Goal: Navigation & Orientation: Find specific page/section

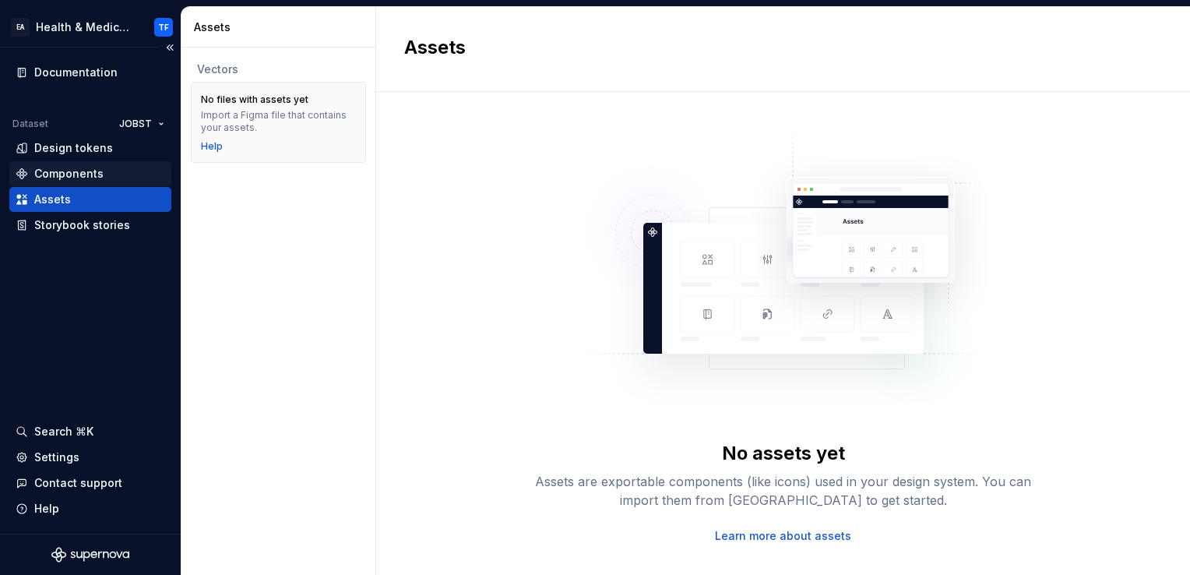
click at [69, 173] on div "Components" at bounding box center [68, 174] width 69 height 16
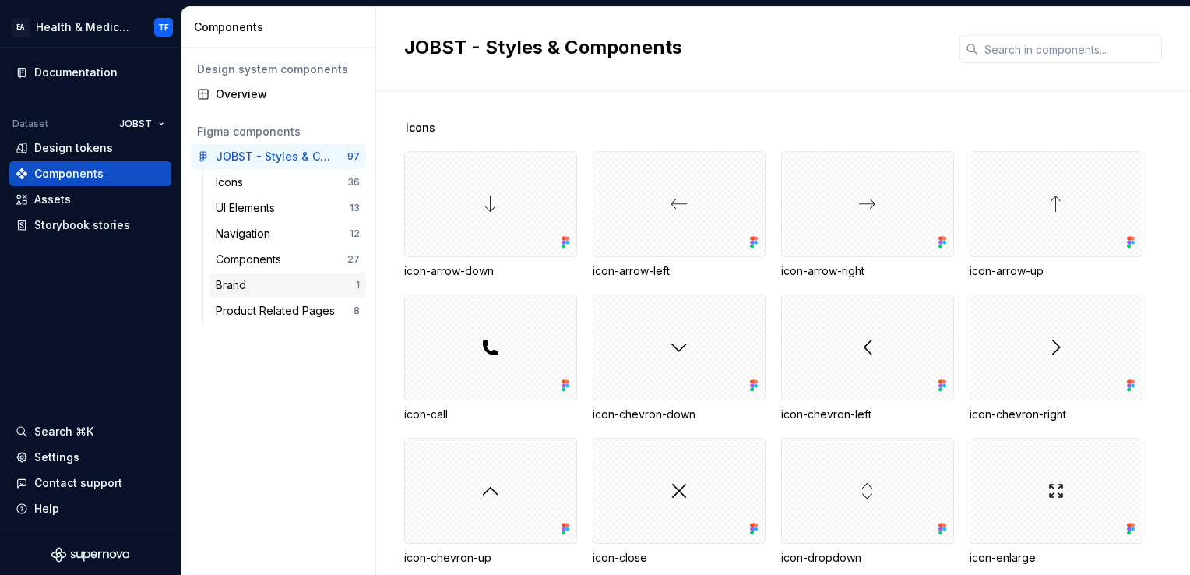
click at [277, 283] on div "Brand" at bounding box center [286, 285] width 140 height 16
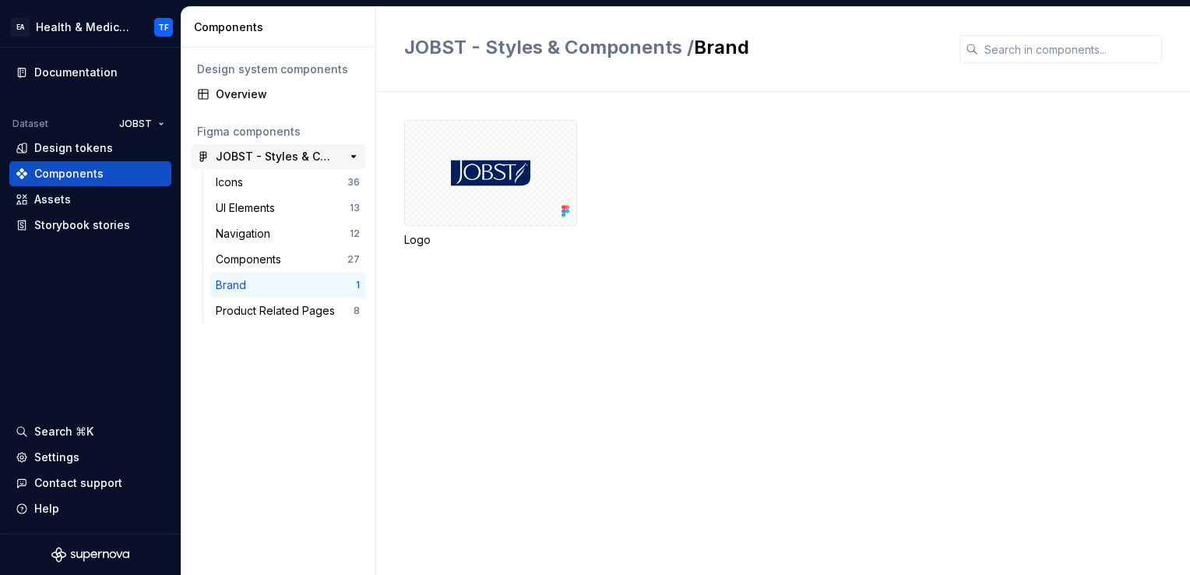
click at [267, 159] on div "JOBST - Styles & Components" at bounding box center [274, 157] width 116 height 16
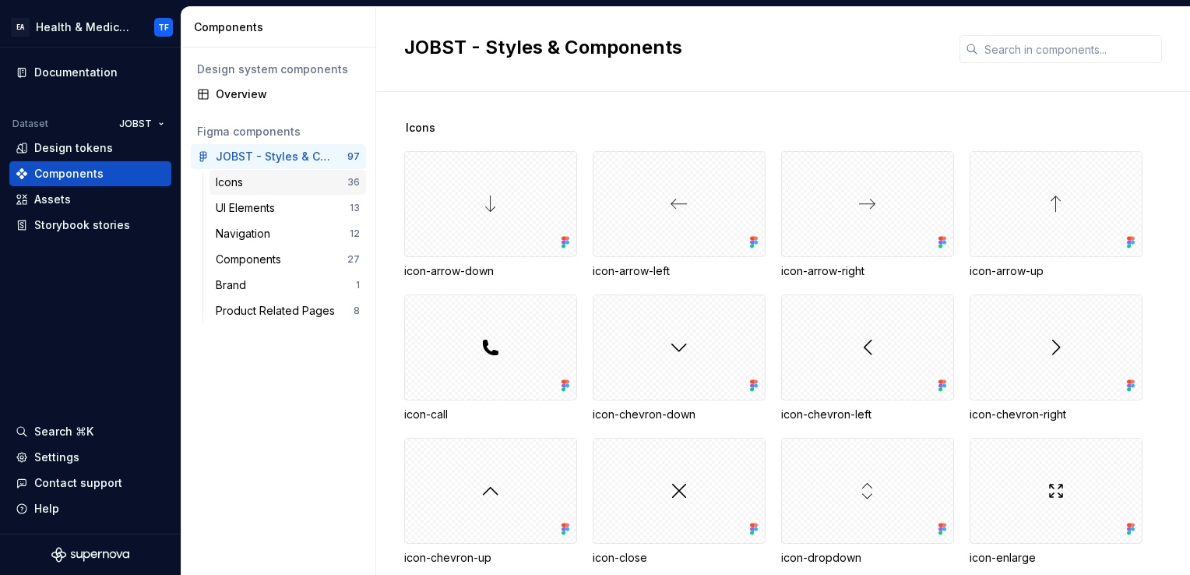
click at [269, 185] on div "Icons" at bounding box center [282, 182] width 132 height 16
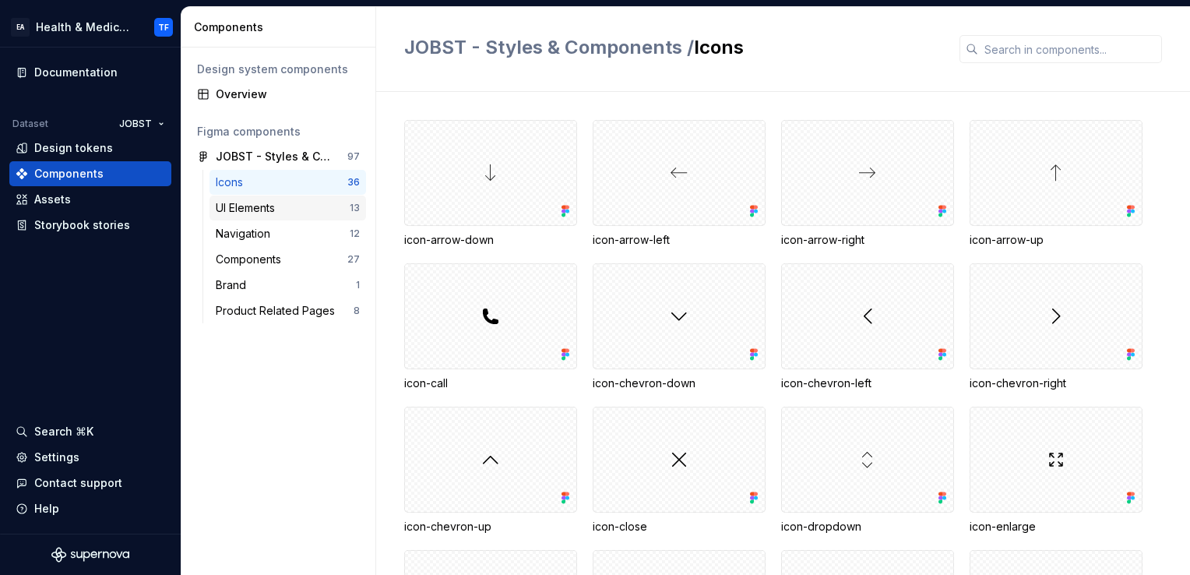
click at [273, 210] on div "UI Elements" at bounding box center [248, 208] width 65 height 16
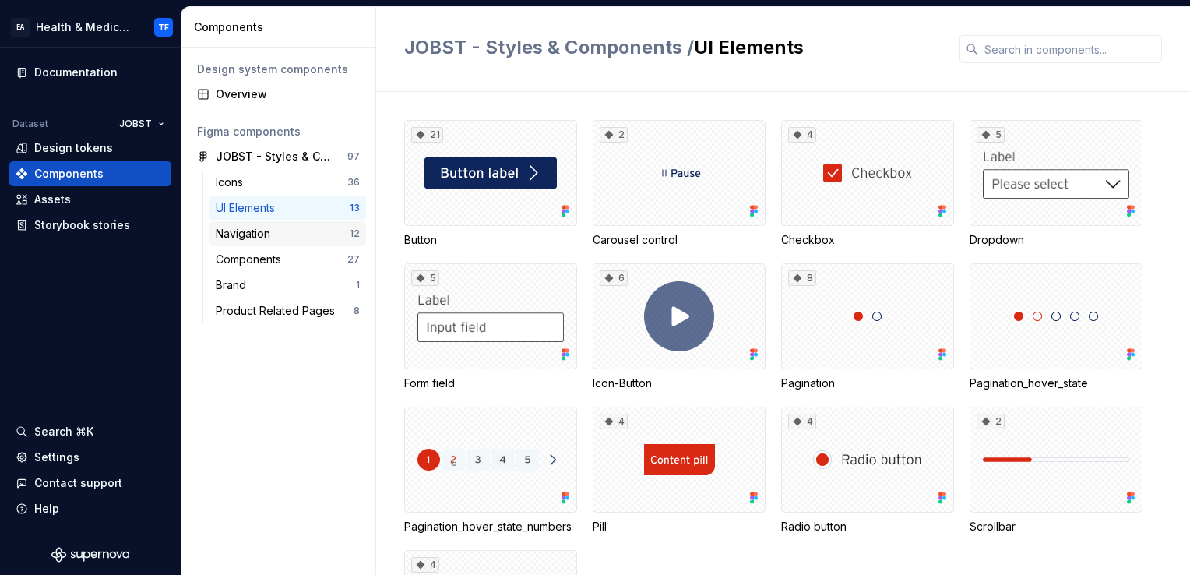
click at [260, 237] on div "Navigation" at bounding box center [246, 234] width 61 height 16
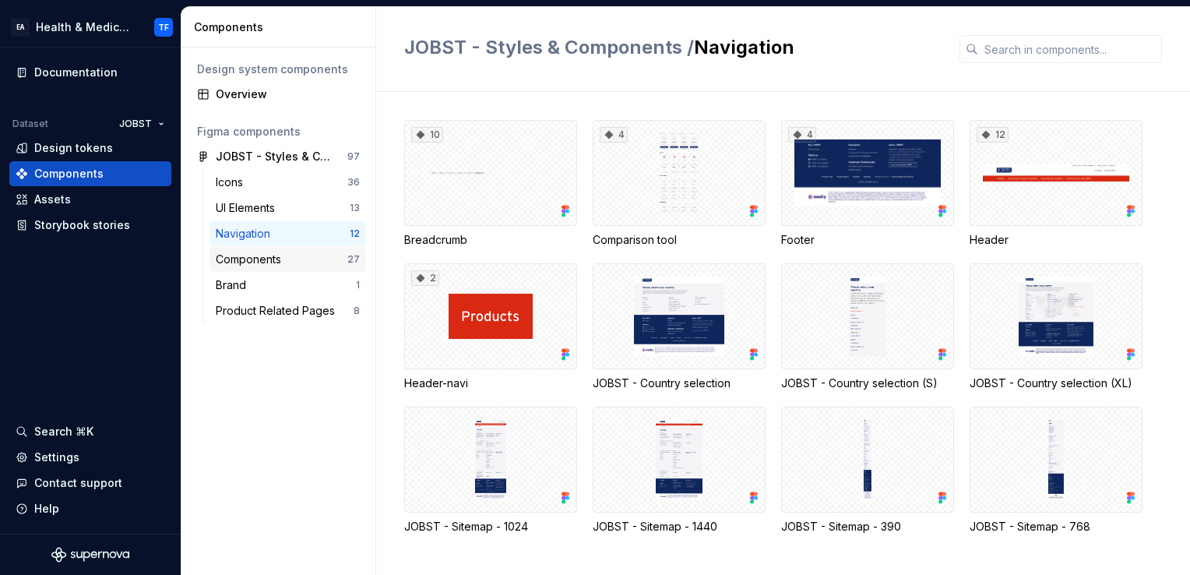
click at [277, 255] on div "Components" at bounding box center [252, 259] width 72 height 16
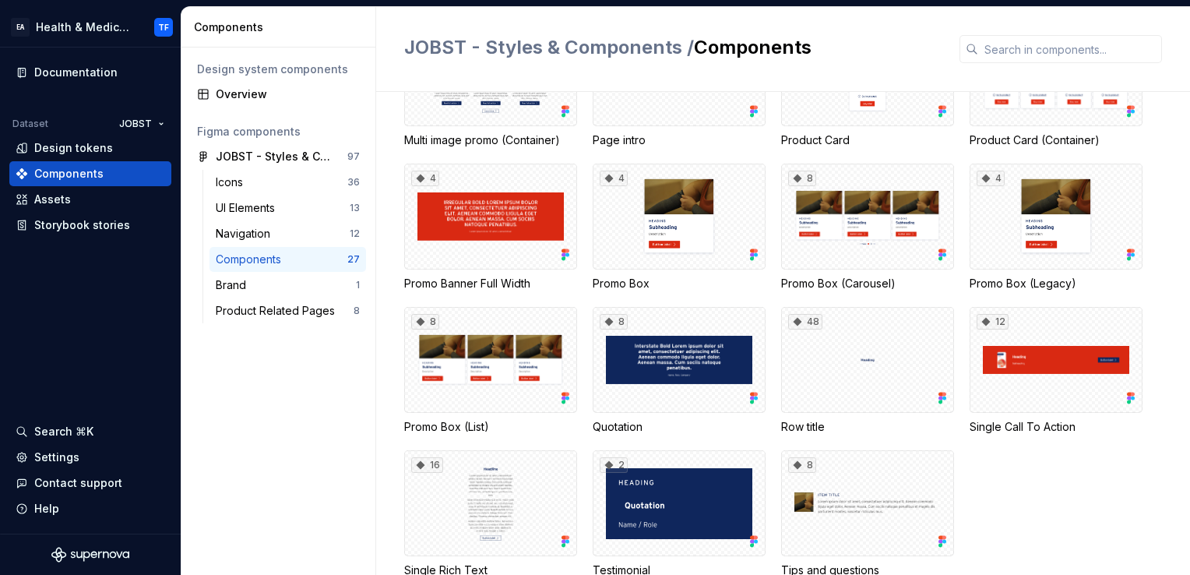
scroll to position [585, 0]
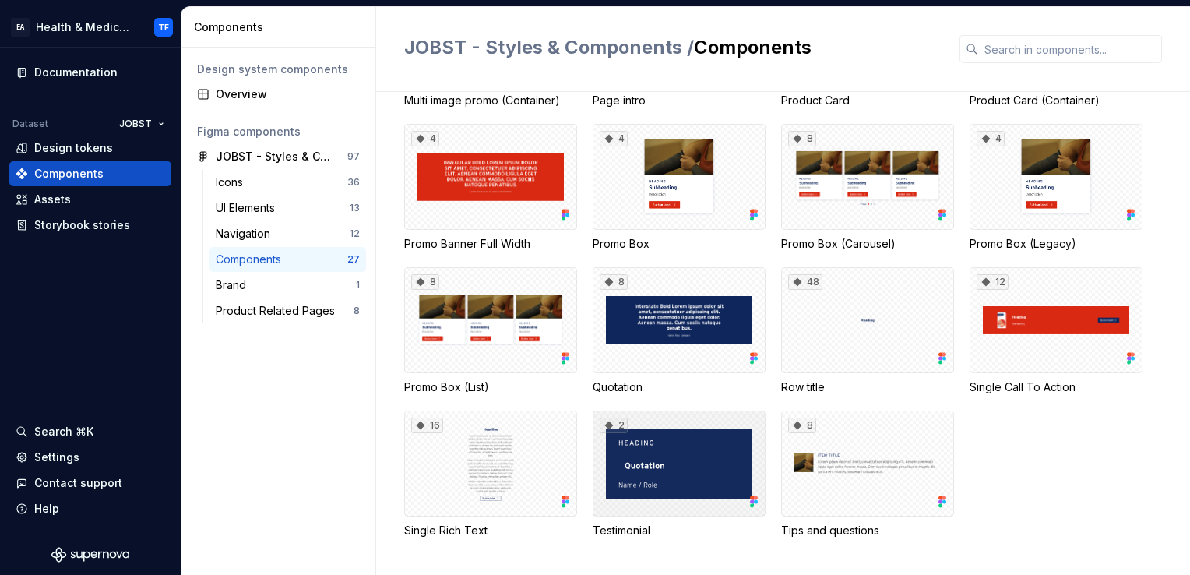
click at [635, 444] on div "2" at bounding box center [678, 463] width 173 height 106
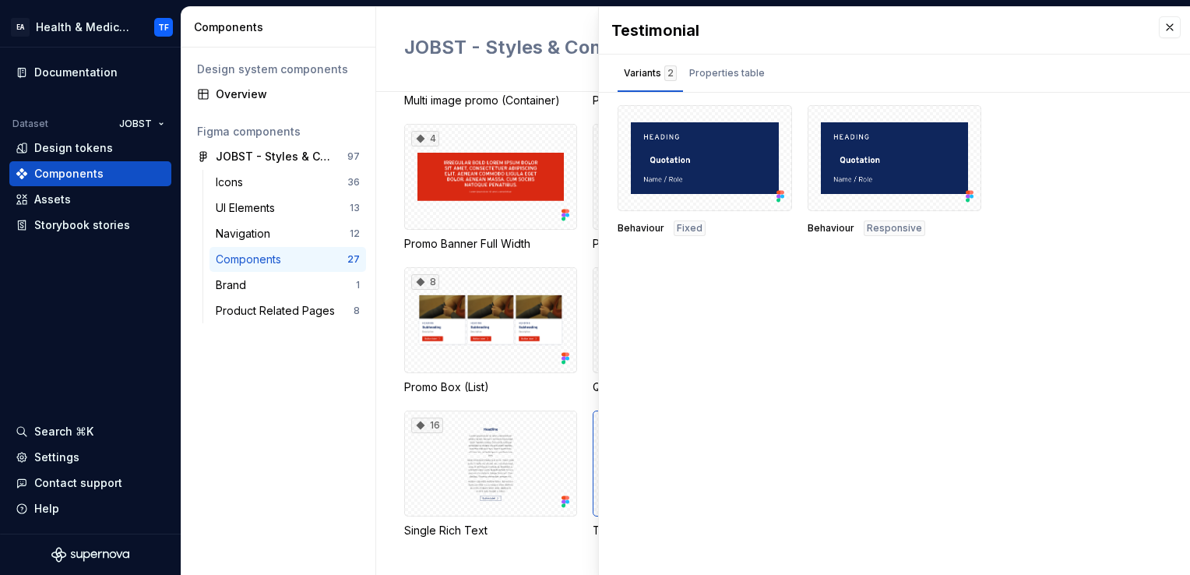
drag, startPoint x: 635, startPoint y: 444, endPoint x: 716, endPoint y: 290, distance: 174.1
click at [716, 290] on div "Testimonial Variants 2 Properties table Behaviour Fixed Behaviour Responsive Pr…" at bounding box center [894, 291] width 591 height 568
click at [676, 153] on div at bounding box center [704, 158] width 174 height 106
click at [677, 164] on div at bounding box center [704, 158] width 174 height 106
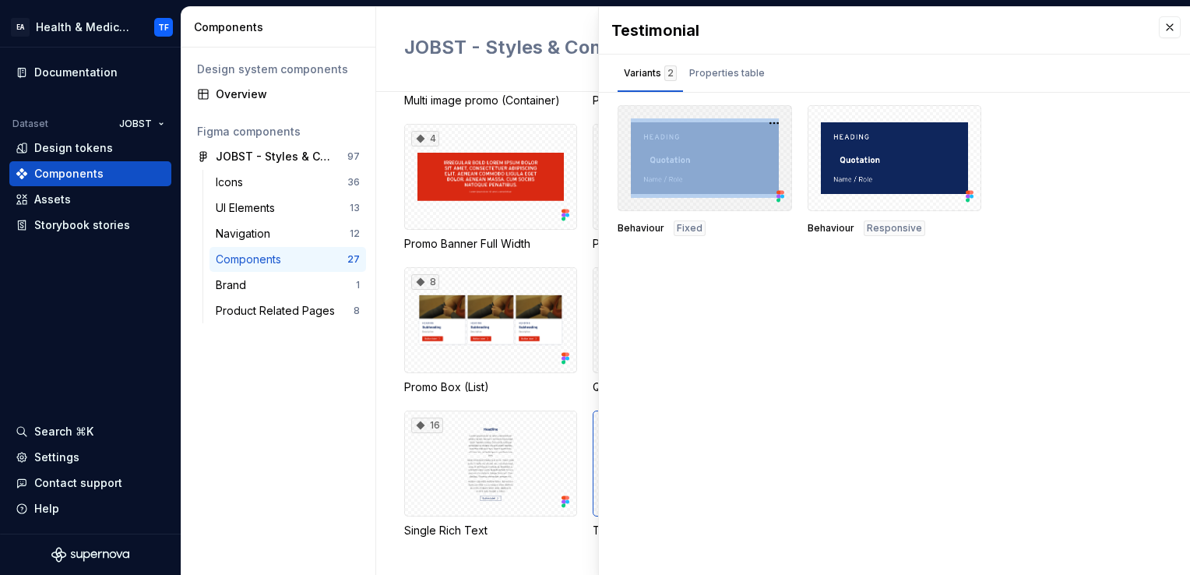
click at [677, 164] on div at bounding box center [704, 158] width 174 height 106
drag, startPoint x: 677, startPoint y: 164, endPoint x: 716, endPoint y: 173, distance: 40.6
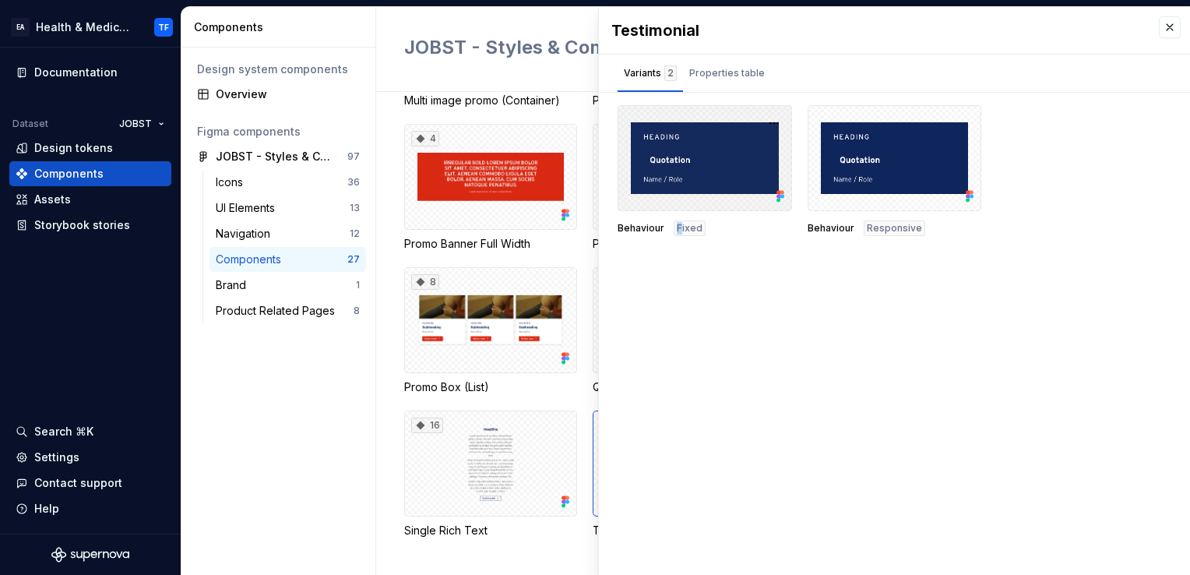
drag, startPoint x: 716, startPoint y: 173, endPoint x: 677, endPoint y: 307, distance: 139.5
click at [677, 307] on div "Testimonial Variants 2 Properties table Behaviour Fixed Behaviour Responsive Pr…" at bounding box center [894, 291] width 591 height 568
drag, startPoint x: 677, startPoint y: 307, endPoint x: 621, endPoint y: 314, distance: 57.3
click at [621, 314] on div "Testimonial Variants 2 Properties table Behaviour Fixed Behaviour Responsive Pr…" at bounding box center [894, 291] width 591 height 568
click at [891, 159] on div at bounding box center [894, 158] width 174 height 106
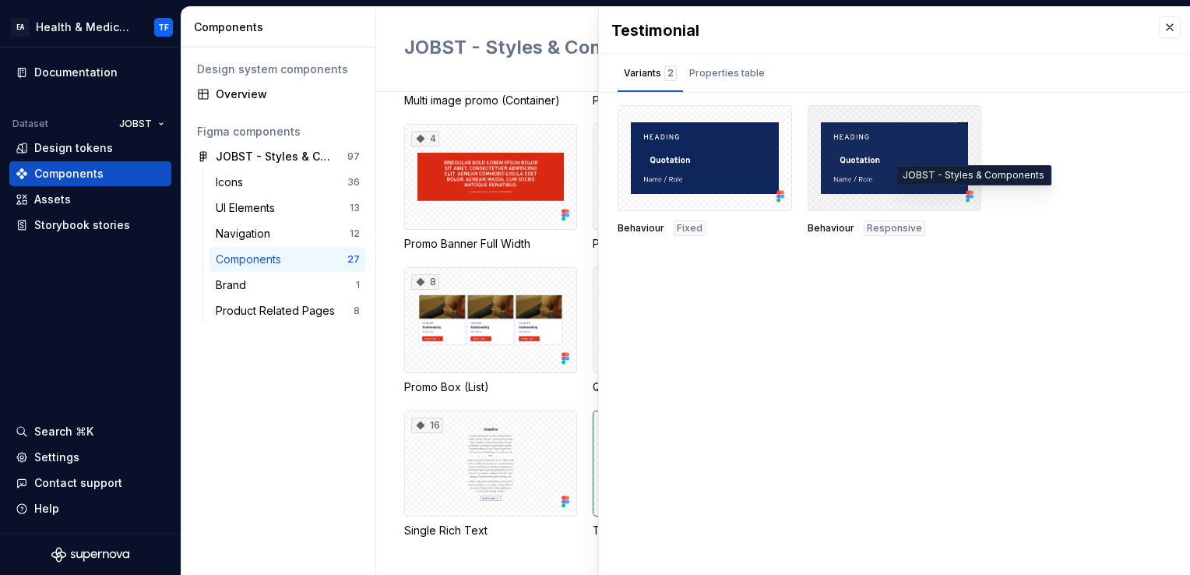
click at [967, 196] on icon at bounding box center [967, 197] width 4 height 4
click at [694, 67] on div "Properties table" at bounding box center [727, 73] width 76 height 16
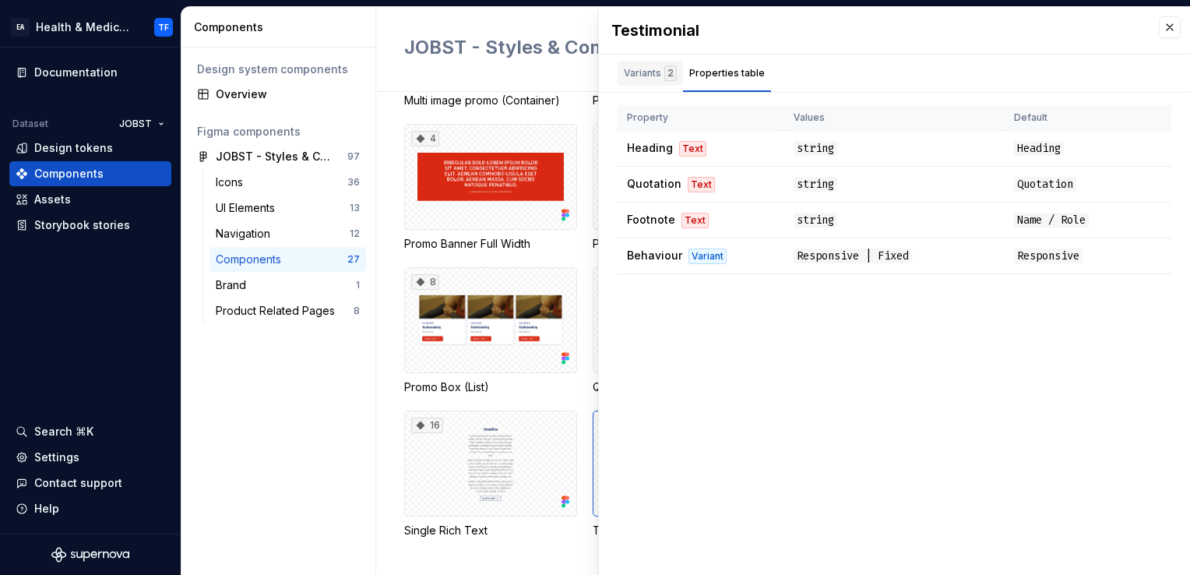
click at [653, 68] on div "Variants 2" at bounding box center [650, 73] width 53 height 16
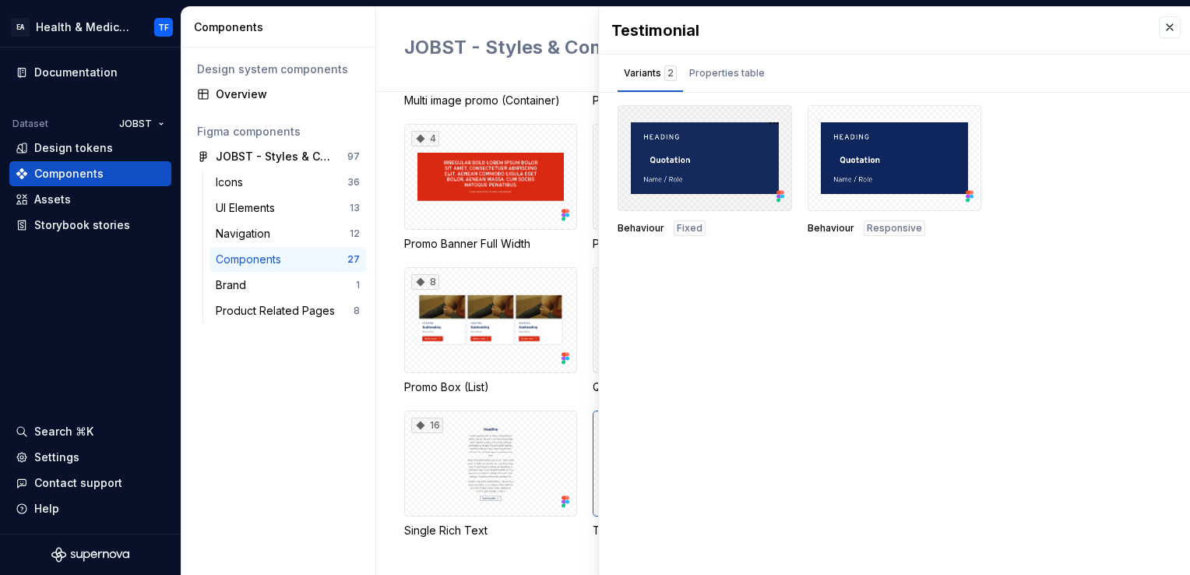
click at [693, 143] on div at bounding box center [704, 158] width 174 height 106
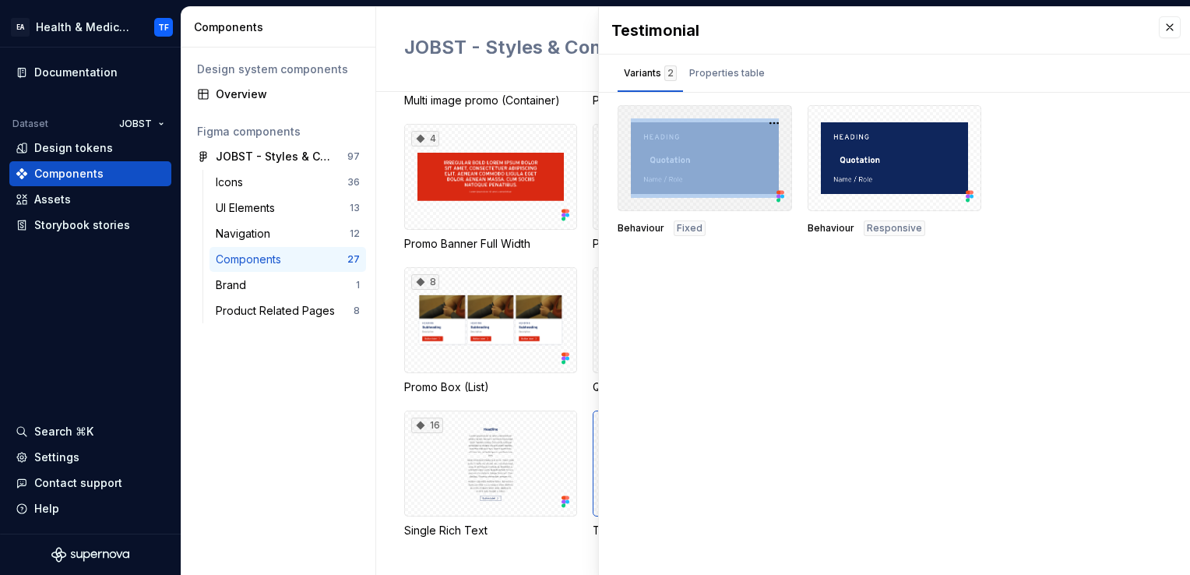
click at [693, 143] on div at bounding box center [704, 158] width 174 height 106
click at [692, 142] on div at bounding box center [704, 158] width 174 height 106
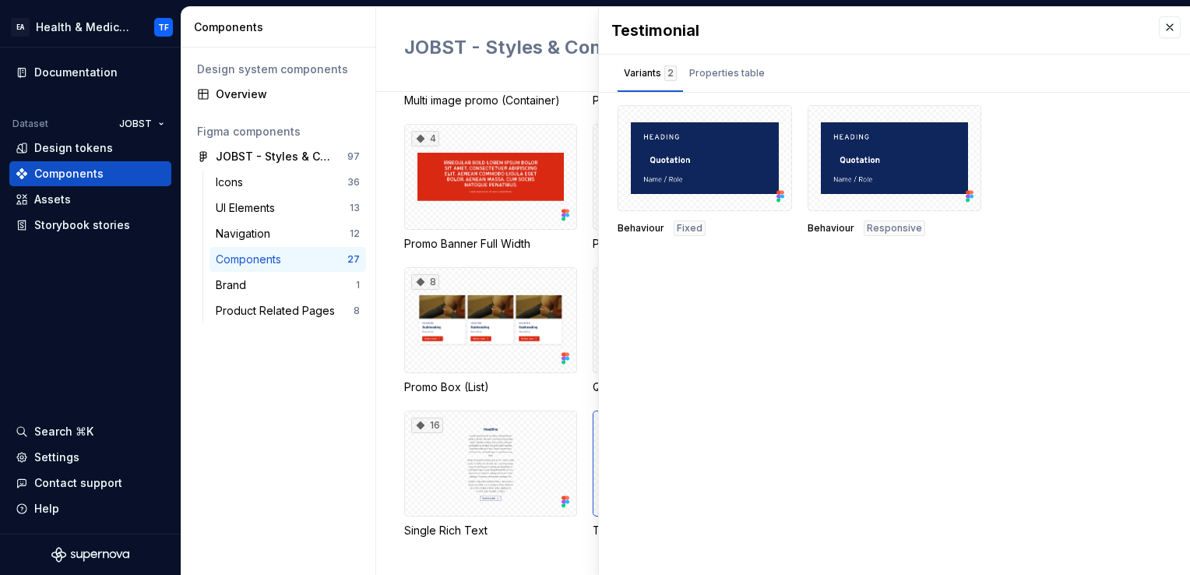
click at [650, 307] on div "Testimonial Variants 2 Properties table Behaviour Fixed Behaviour Responsive Pr…" at bounding box center [894, 291] width 591 height 568
click at [1171, 31] on button "button" at bounding box center [1169, 27] width 22 height 22
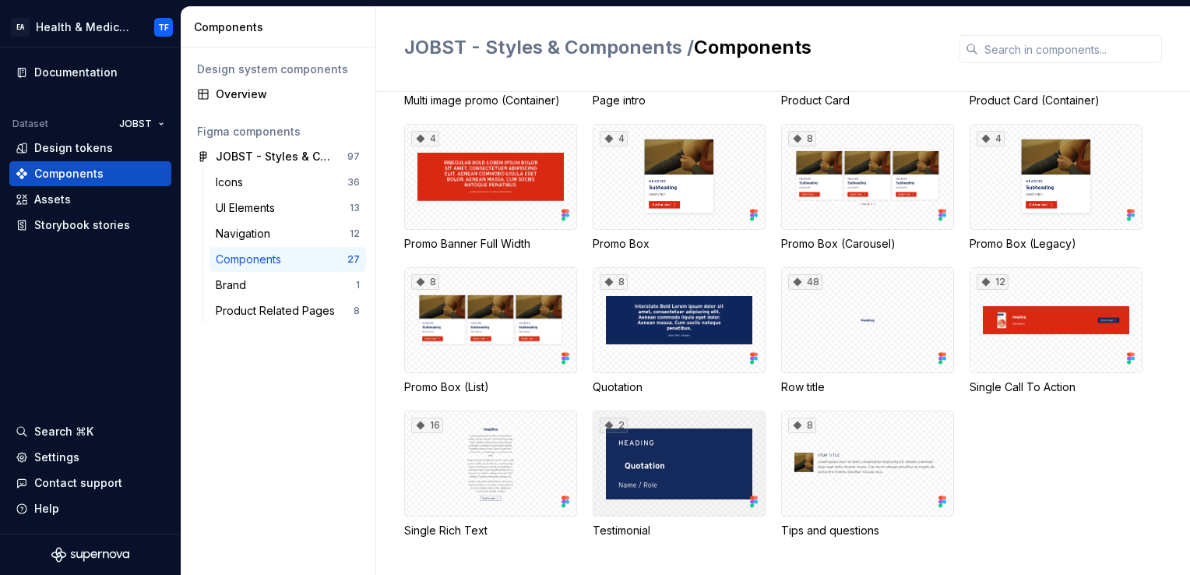
click at [668, 469] on div "2" at bounding box center [678, 463] width 173 height 106
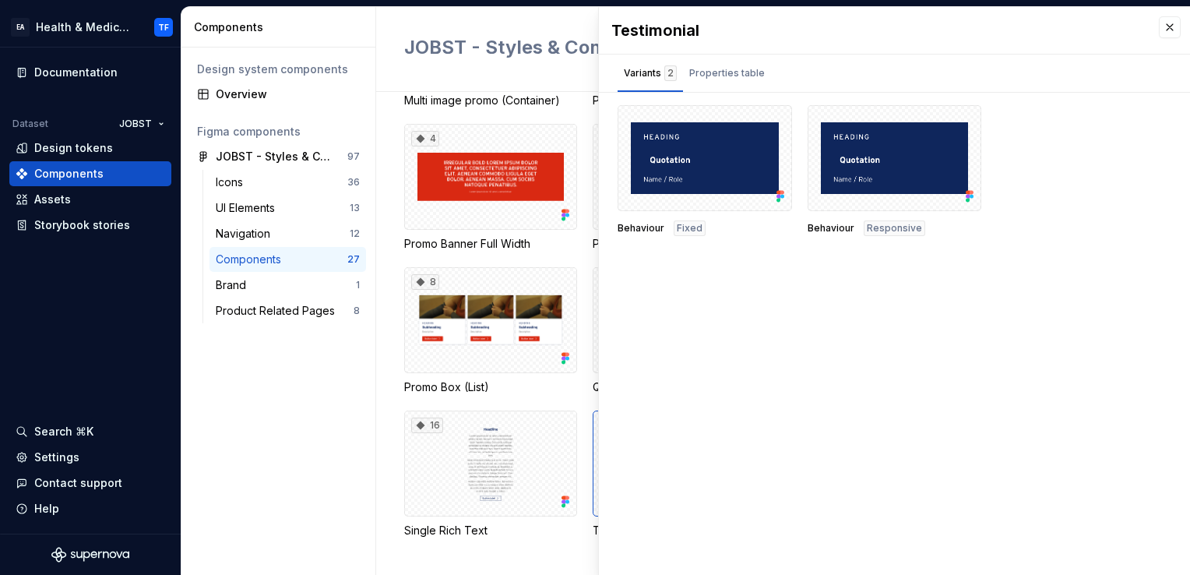
drag, startPoint x: 668, startPoint y: 469, endPoint x: 645, endPoint y: 260, distance: 210.0
click at [645, 260] on div "Testimonial Variants 2 Properties table Behaviour Fixed Behaviour Responsive Pr…" at bounding box center [894, 291] width 591 height 568
click at [1167, 23] on button "button" at bounding box center [1169, 27] width 22 height 22
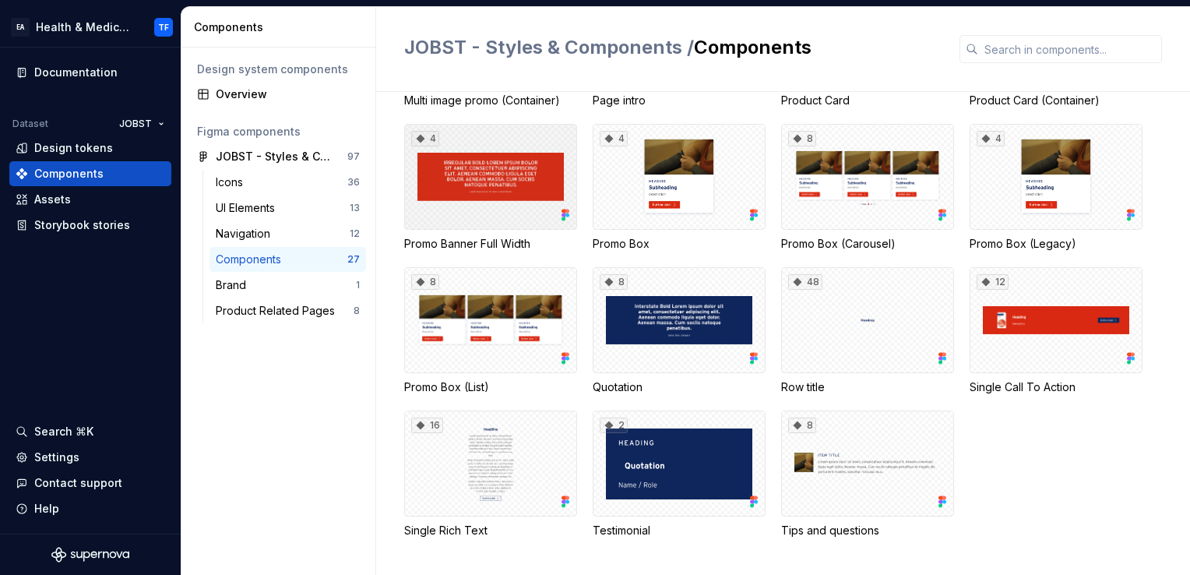
click at [445, 184] on div "4" at bounding box center [490, 177] width 173 height 106
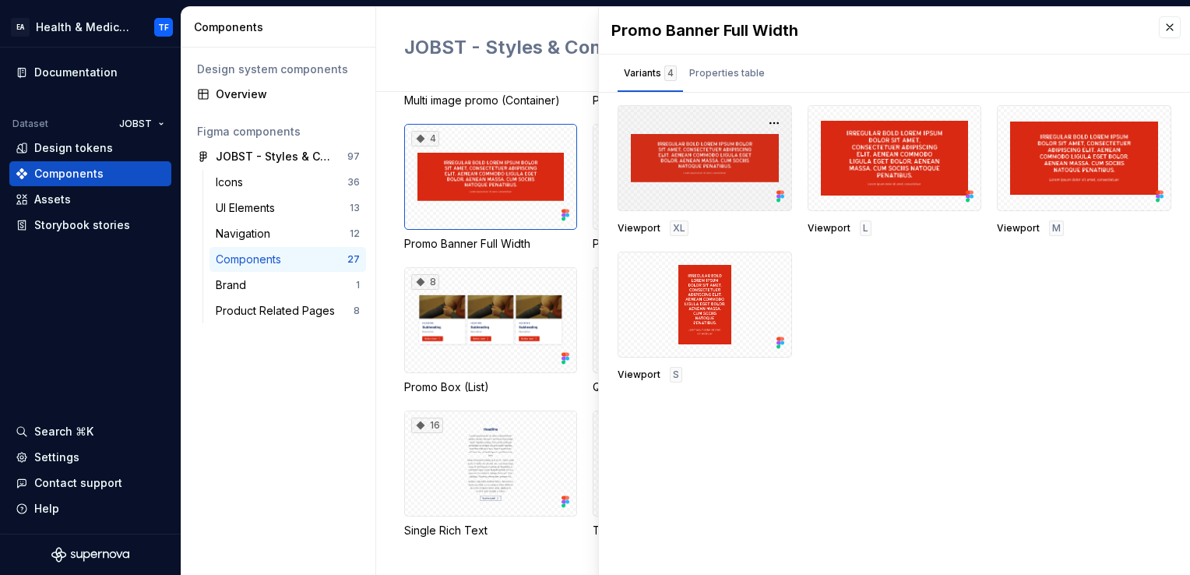
click at [694, 179] on div at bounding box center [704, 158] width 174 height 106
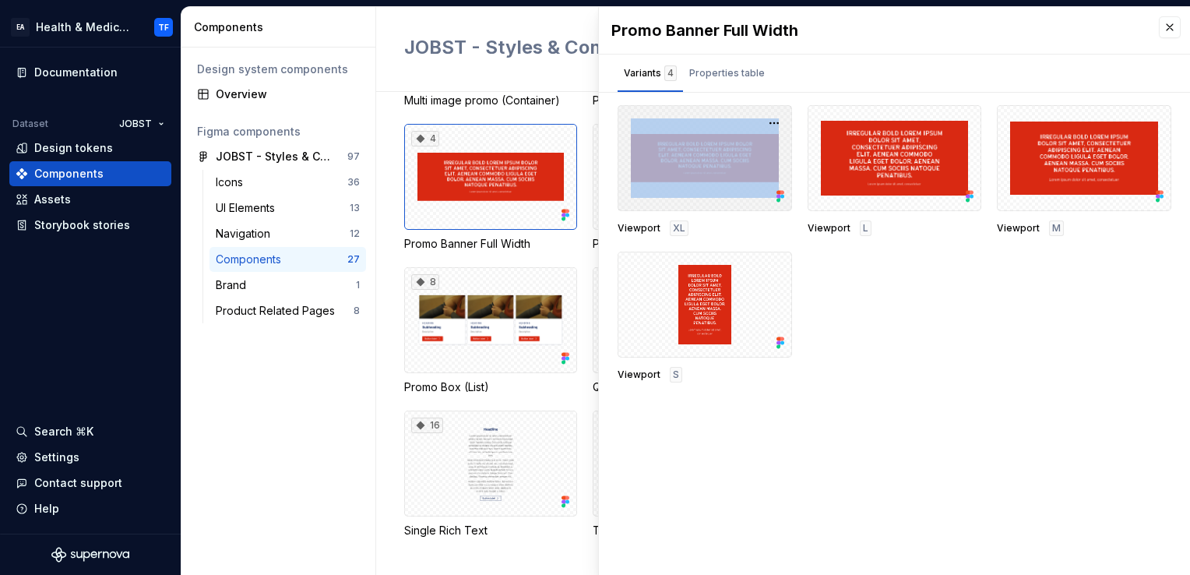
click at [694, 179] on div at bounding box center [704, 158] width 174 height 106
drag, startPoint x: 694, startPoint y: 179, endPoint x: 792, endPoint y: 195, distance: 98.7
click at [792, 195] on div "Viewport XL Viewport L Viewport M Viewport S" at bounding box center [894, 243] width 554 height 277
click at [782, 195] on icon at bounding box center [782, 197] width 4 height 4
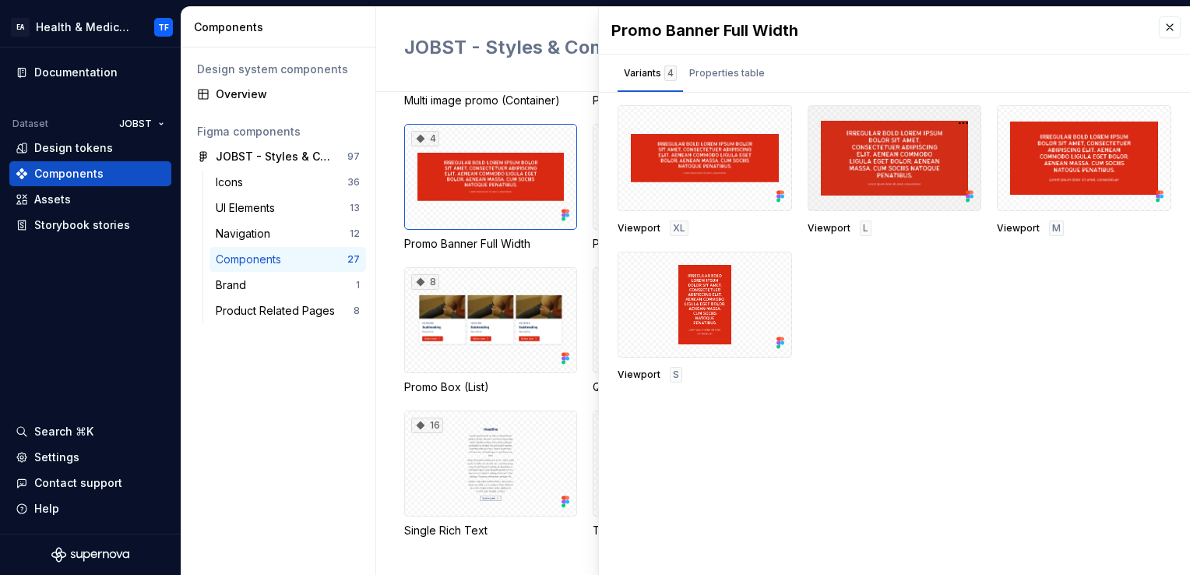
click at [877, 174] on div at bounding box center [894, 158] width 174 height 106
click at [863, 276] on div "Viewport XL Viewport L Viewport M Viewport S" at bounding box center [894, 243] width 554 height 277
click at [722, 65] on div "Properties table" at bounding box center [727, 73] width 76 height 16
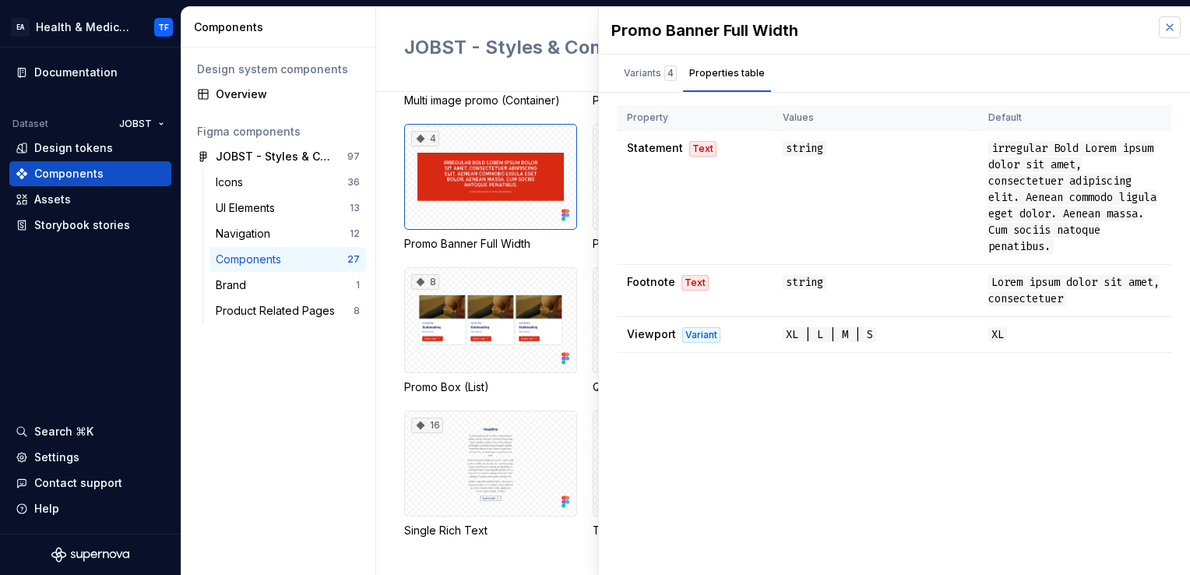
click at [1167, 24] on button "button" at bounding box center [1169, 27] width 22 height 22
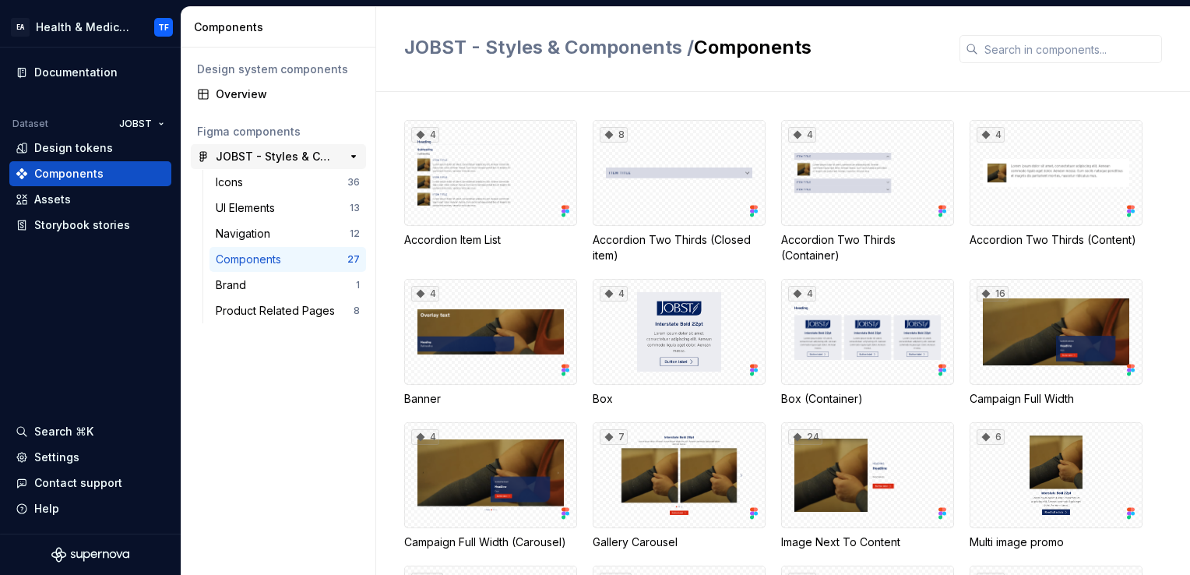
click at [290, 149] on div "JOBST - Styles & Components" at bounding box center [274, 157] width 116 height 16
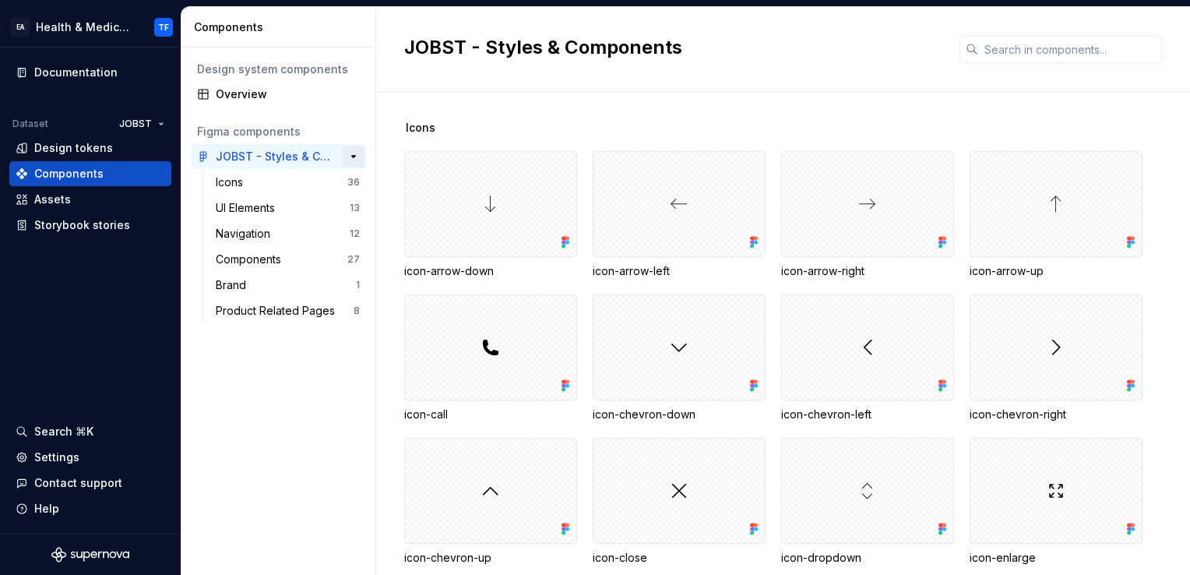
click at [350, 157] on button "button" at bounding box center [354, 157] width 22 height 22
click at [305, 308] on div "Product Related Pages" at bounding box center [278, 311] width 125 height 16
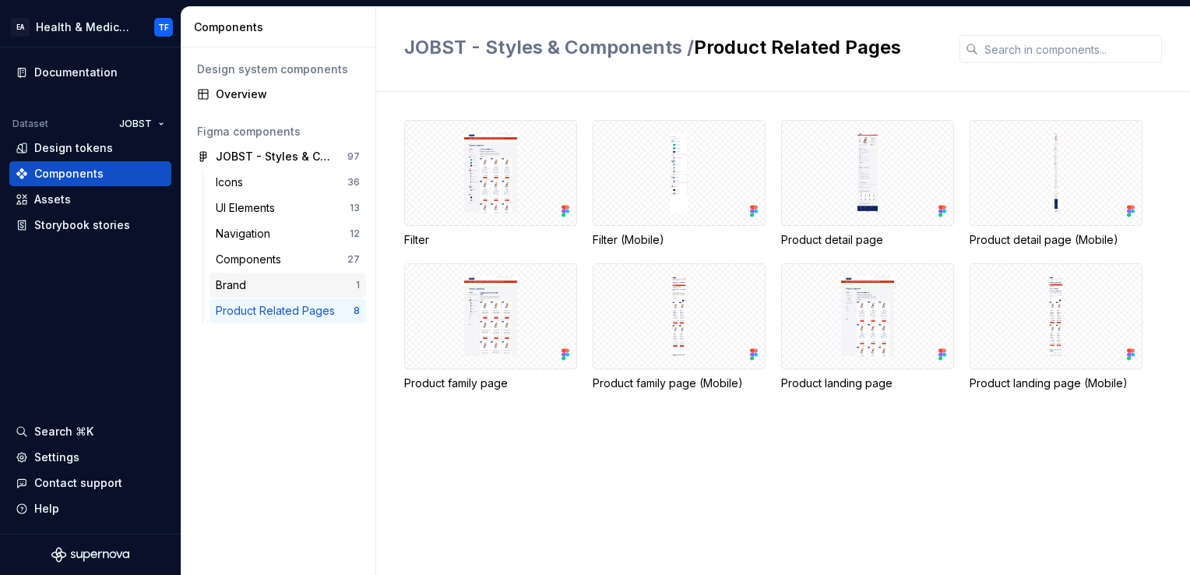
click at [304, 282] on div "Brand" at bounding box center [286, 285] width 140 height 16
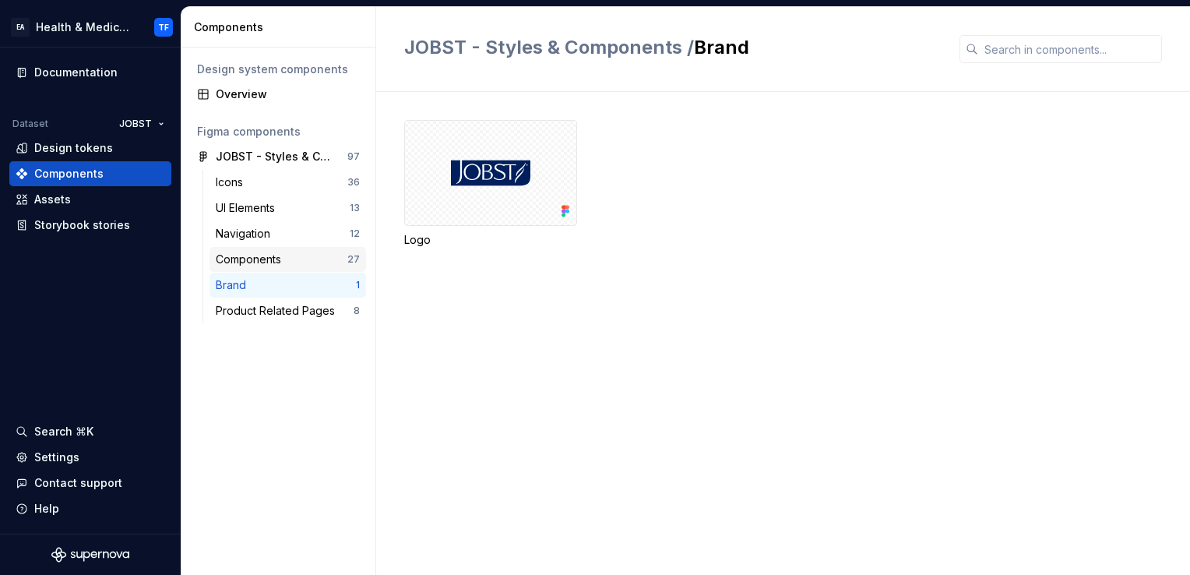
click at [300, 263] on div "Components" at bounding box center [282, 259] width 132 height 16
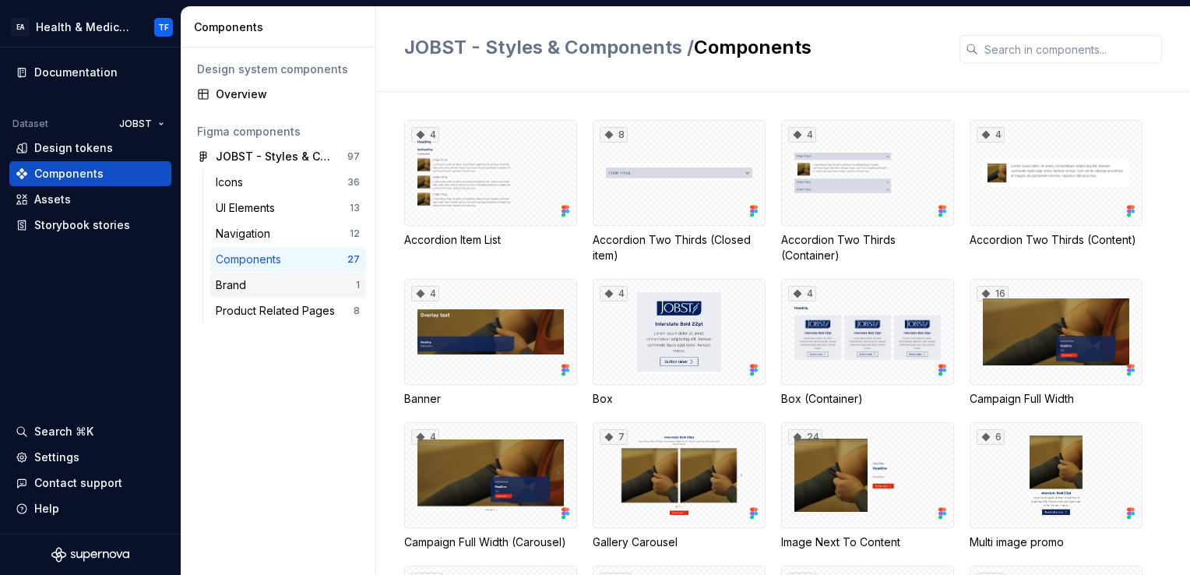
click at [299, 285] on div "Brand" at bounding box center [286, 285] width 140 height 16
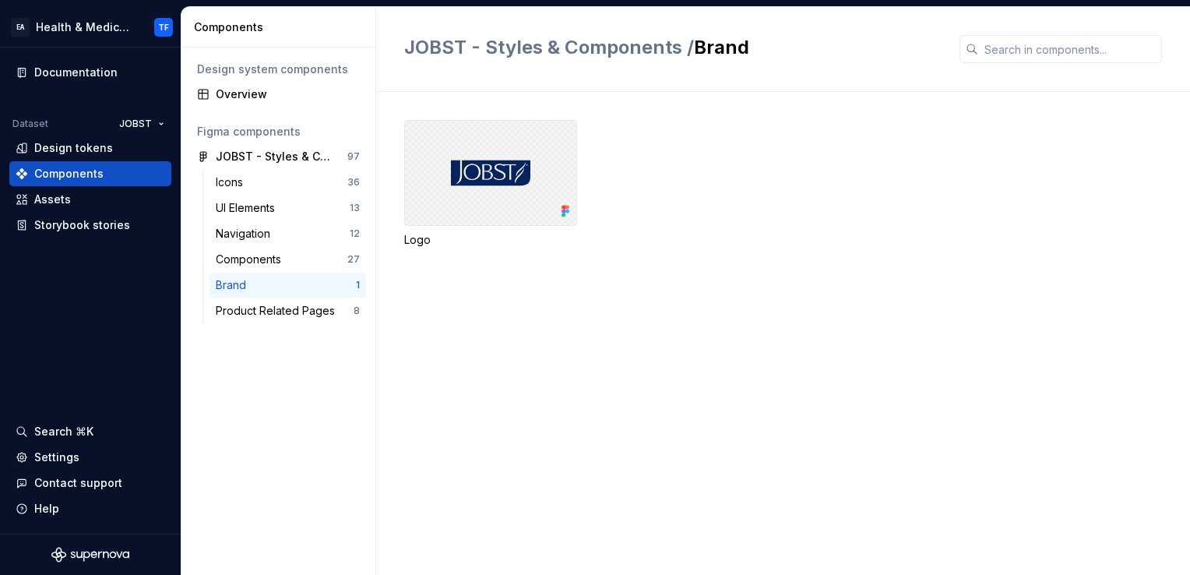
click at [480, 186] on div at bounding box center [490, 173] width 173 height 106
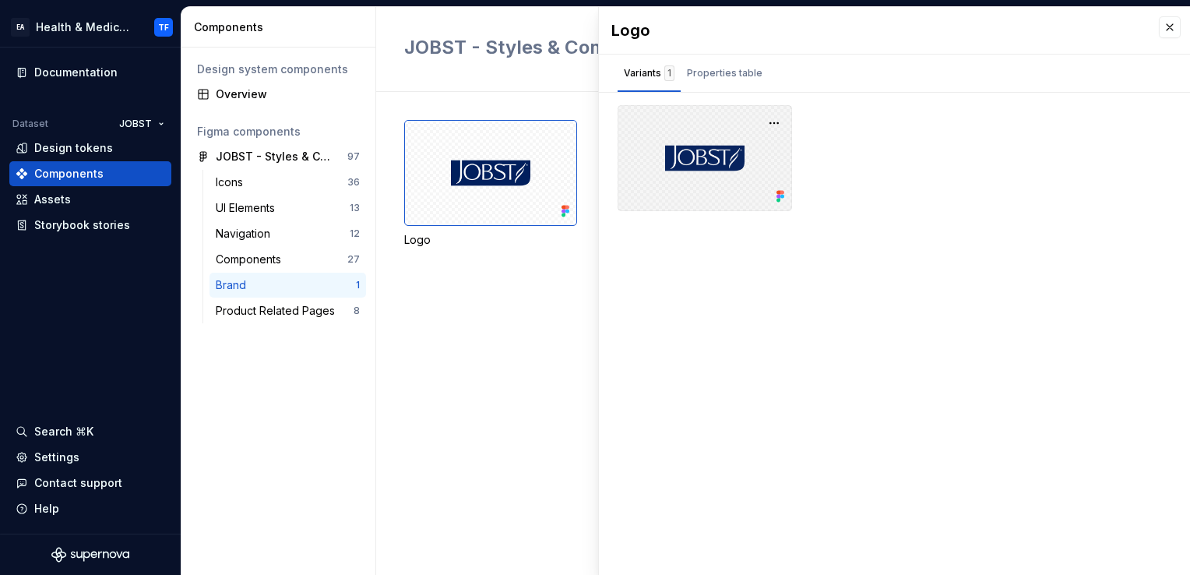
click at [674, 169] on div at bounding box center [704, 158] width 174 height 106
click at [688, 177] on div at bounding box center [704, 158] width 174 height 106
click at [769, 124] on button "button" at bounding box center [774, 123] width 22 height 22
click at [504, 284] on div "Logo" at bounding box center [797, 202] width 786 height 165
click at [262, 310] on div "Product Related Pages" at bounding box center [278, 311] width 125 height 16
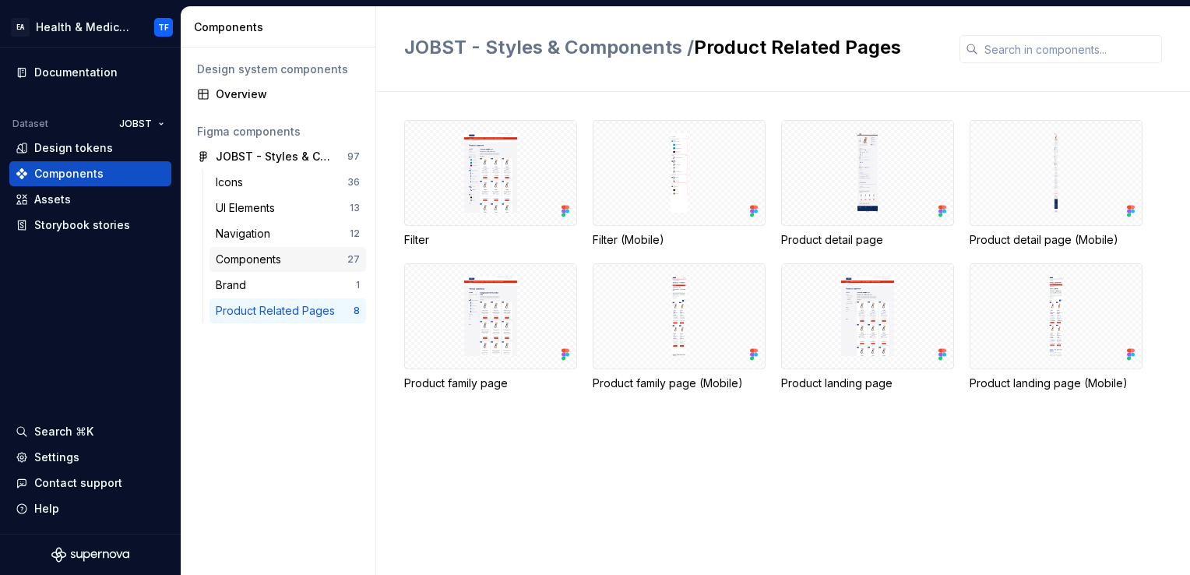
click at [273, 259] on div "Components" at bounding box center [252, 259] width 72 height 16
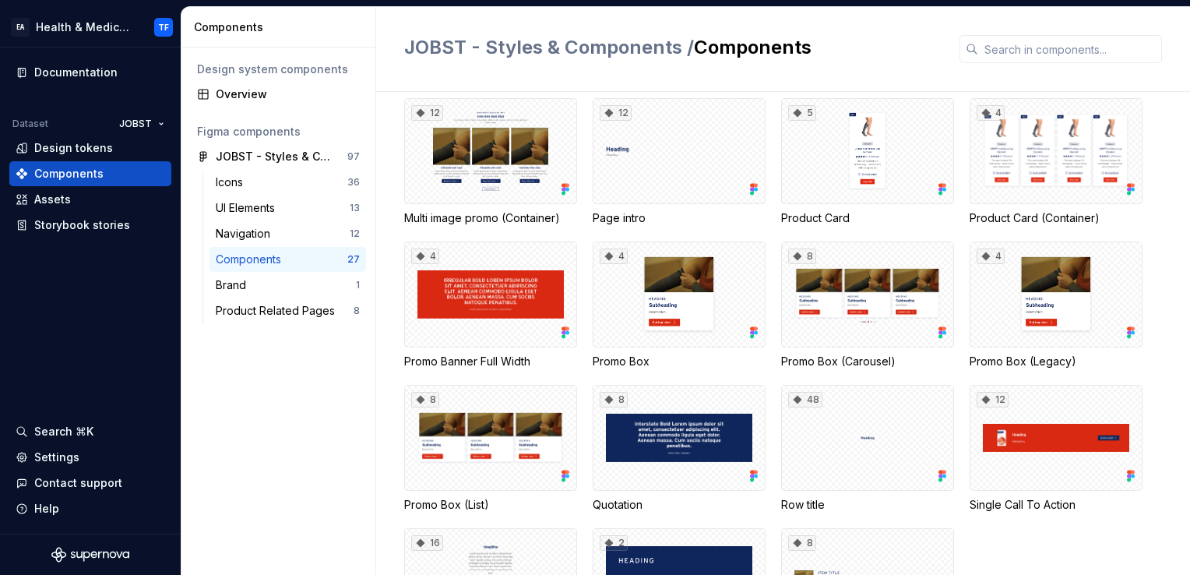
scroll to position [585, 0]
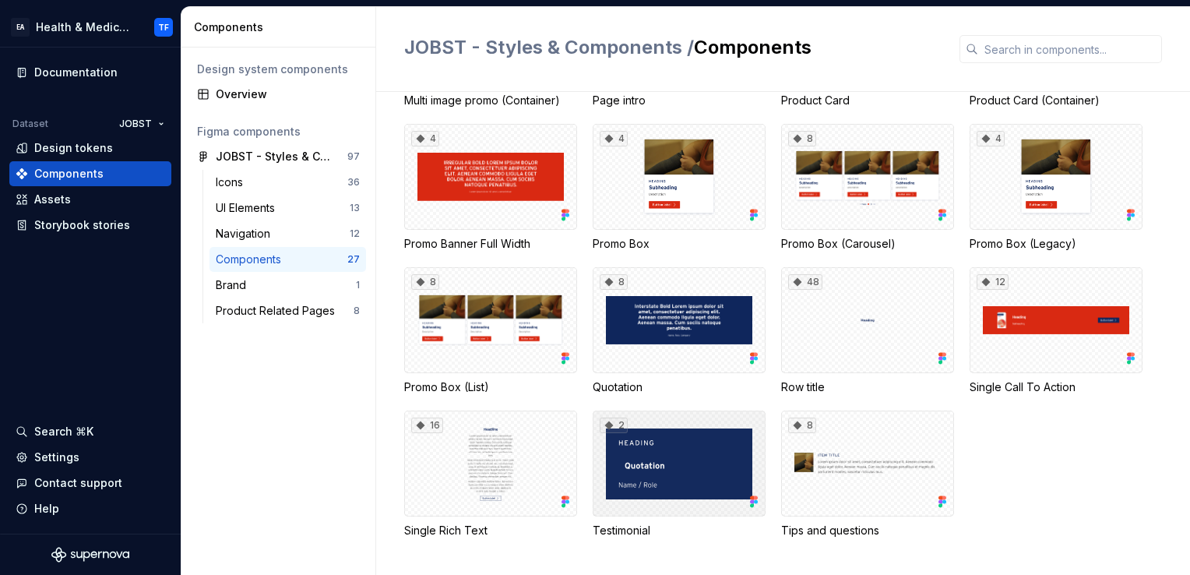
click at [683, 441] on div "2" at bounding box center [678, 463] width 173 height 106
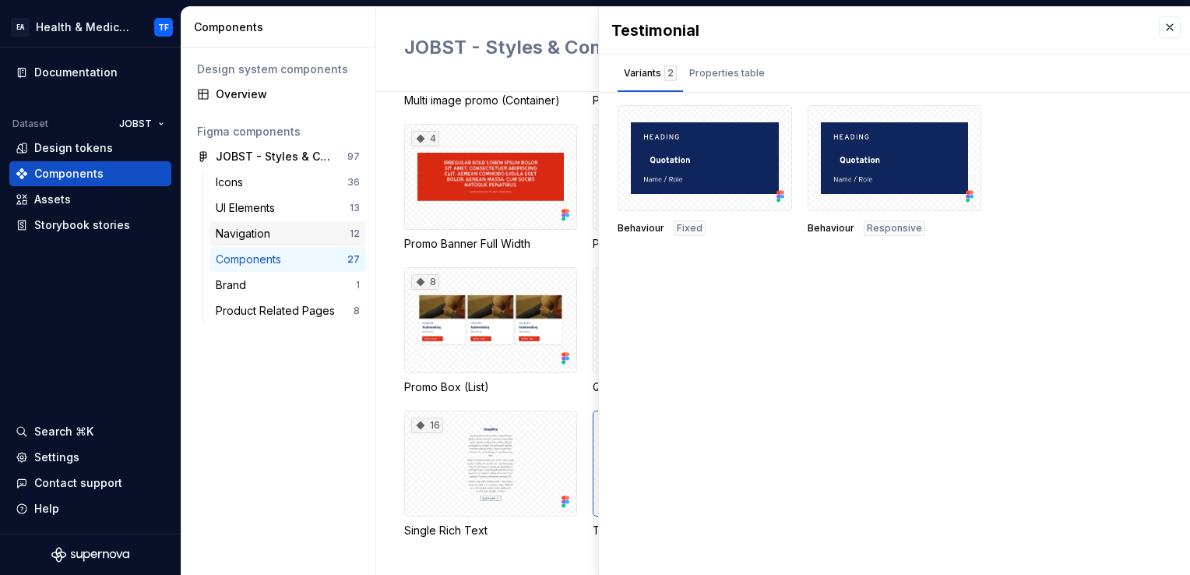
click at [274, 240] on div "Navigation" at bounding box center [246, 234] width 61 height 16
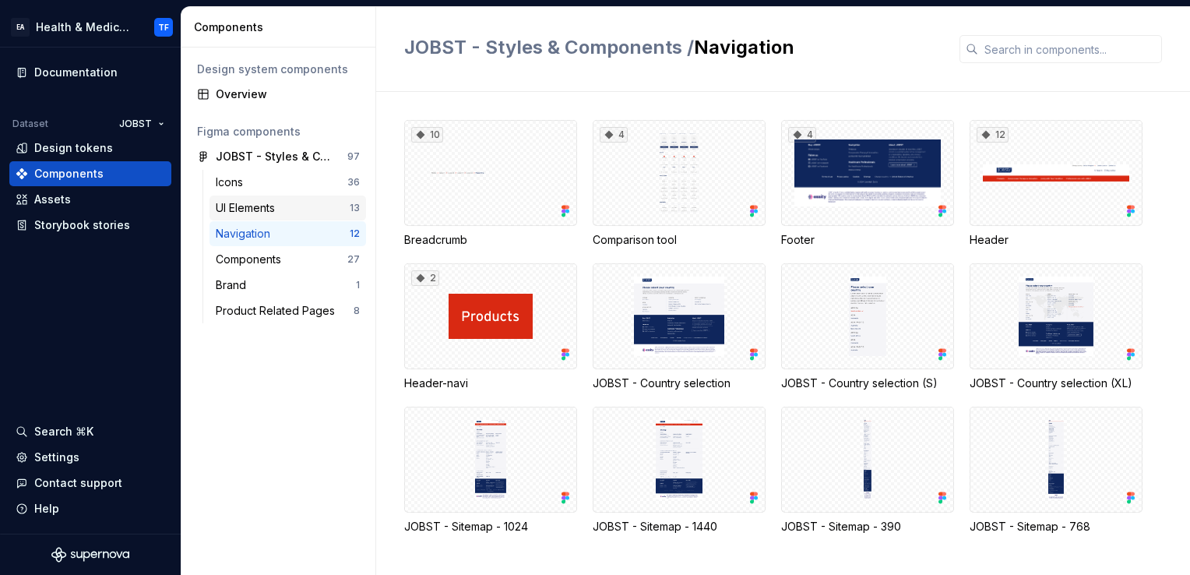
click at [275, 216] on div "UI Elements 13" at bounding box center [287, 207] width 156 height 25
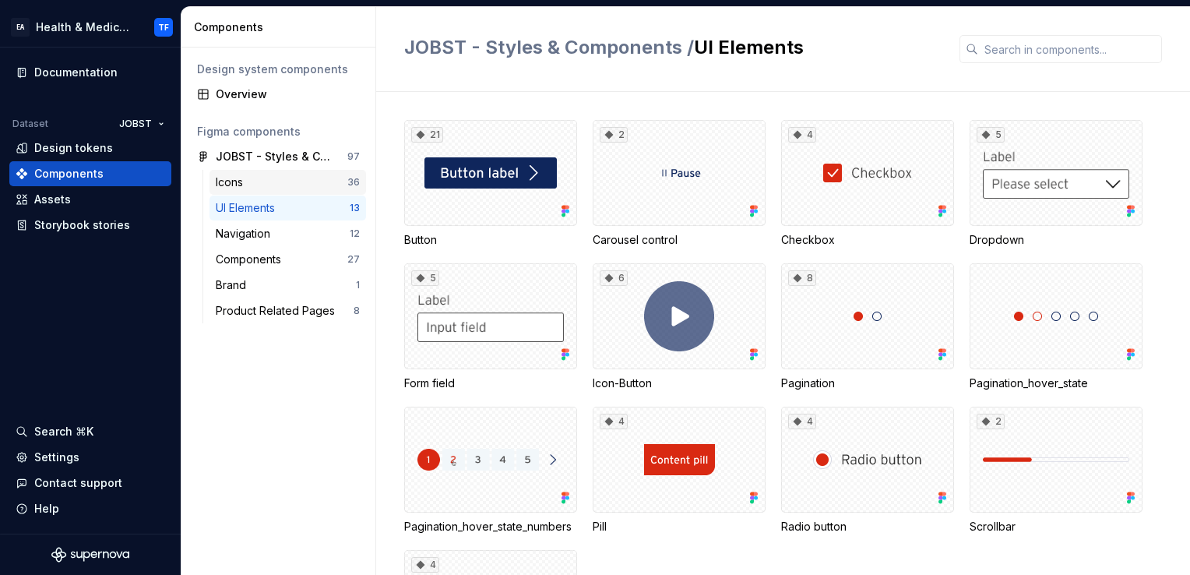
click at [301, 192] on div "Icons 36" at bounding box center [287, 182] width 156 height 25
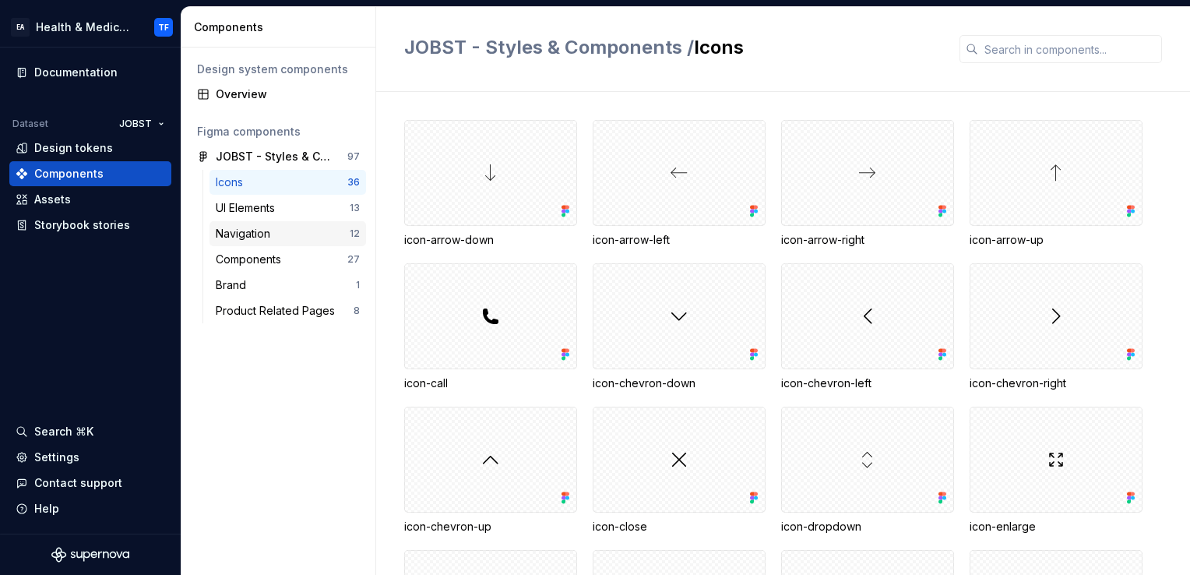
click at [293, 230] on div "Navigation" at bounding box center [283, 234] width 134 height 16
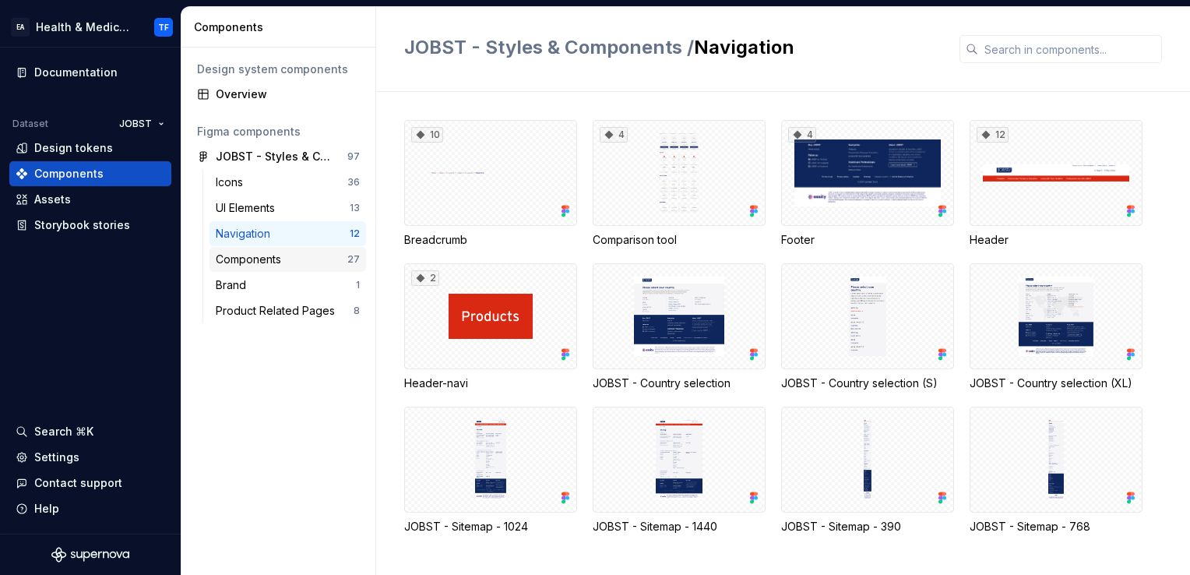
click at [268, 263] on div "Components" at bounding box center [252, 259] width 72 height 16
